Goal: Find specific page/section: Find specific page/section

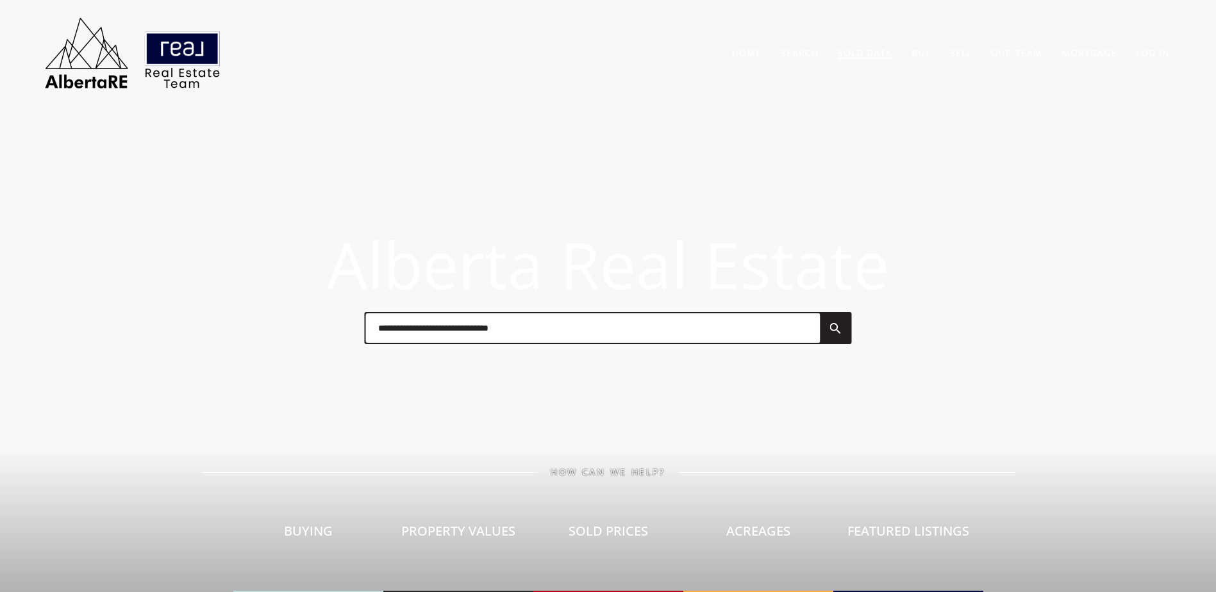
click at [853, 46] on li "Sold Data" at bounding box center [865, 53] width 74 height 28
click at [853, 48] on link "Sold Data" at bounding box center [865, 53] width 54 height 12
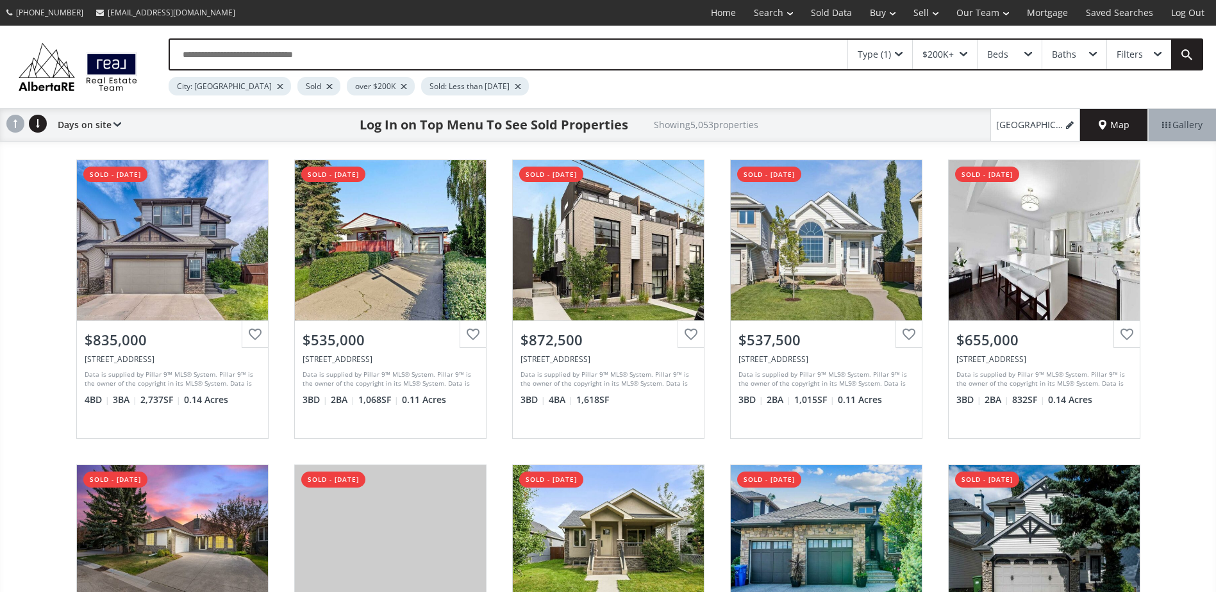
click at [326, 88] on div at bounding box center [329, 86] width 6 height 5
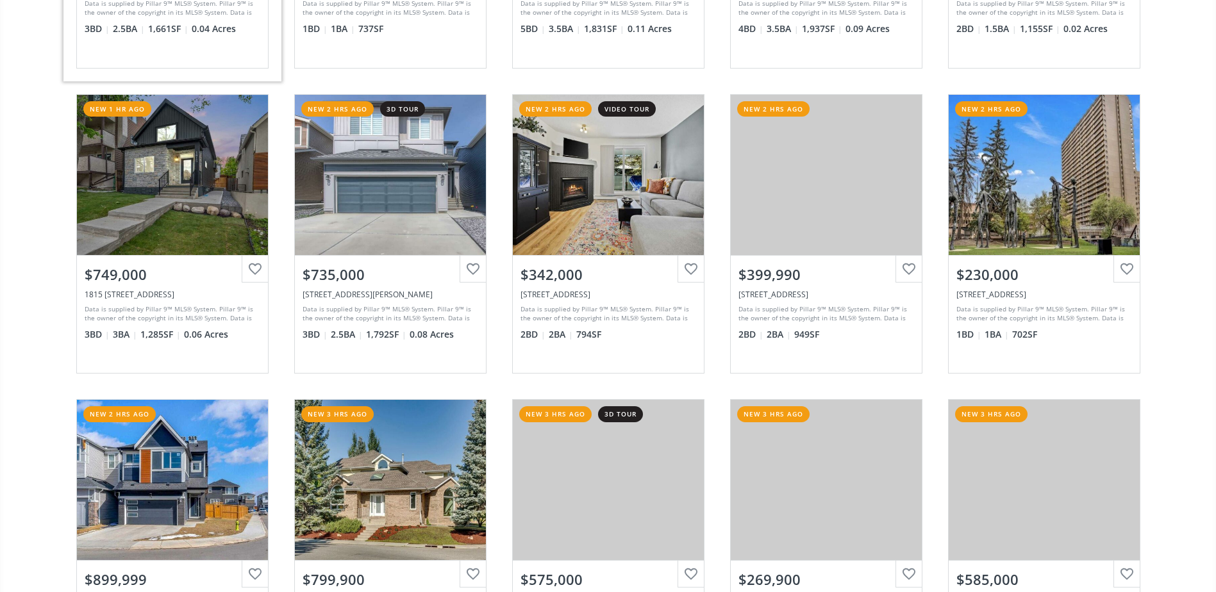
scroll to position [1026, 0]
